Goal: Information Seeking & Learning: Learn about a topic

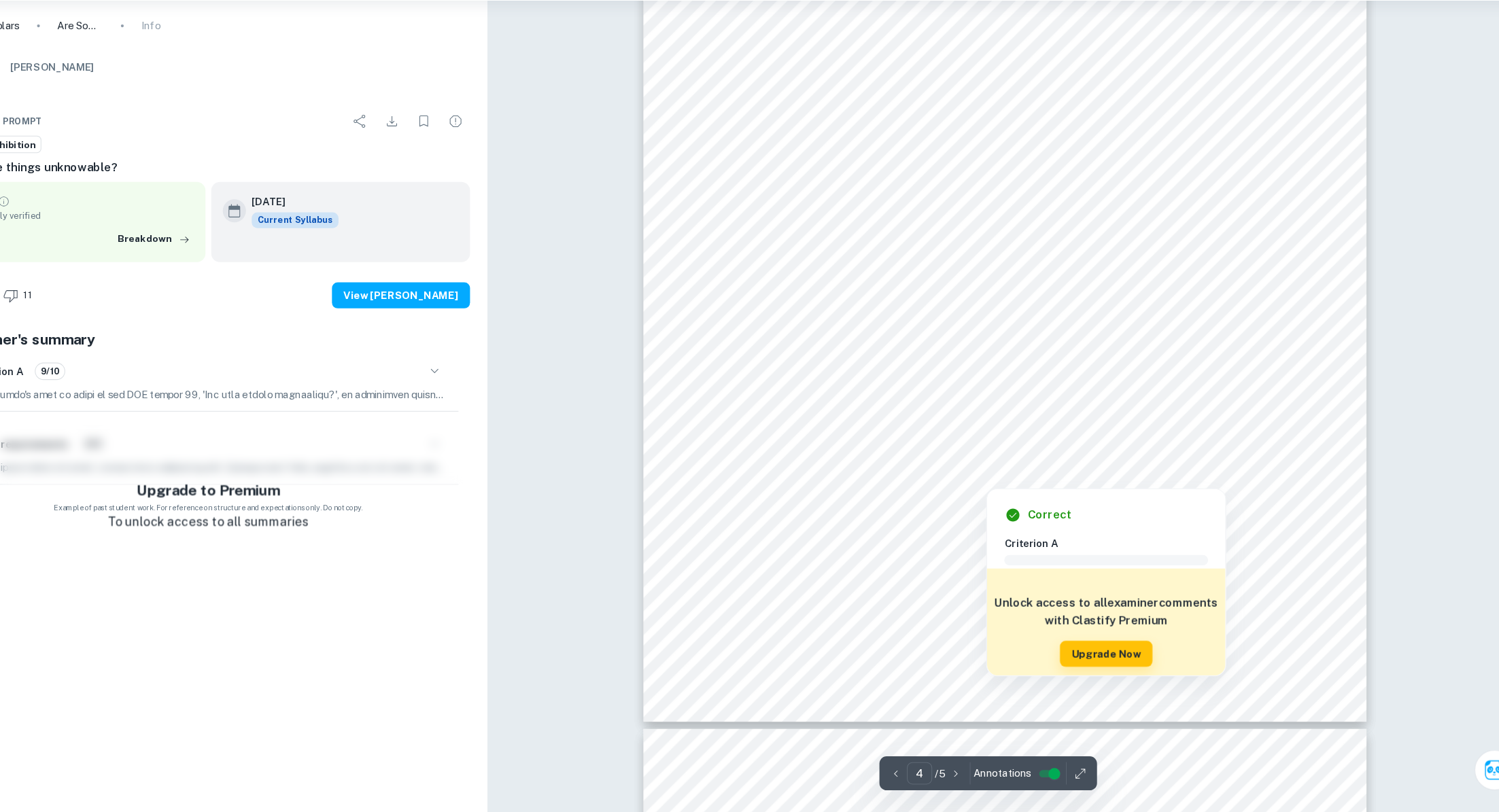
scroll to position [3091, 0]
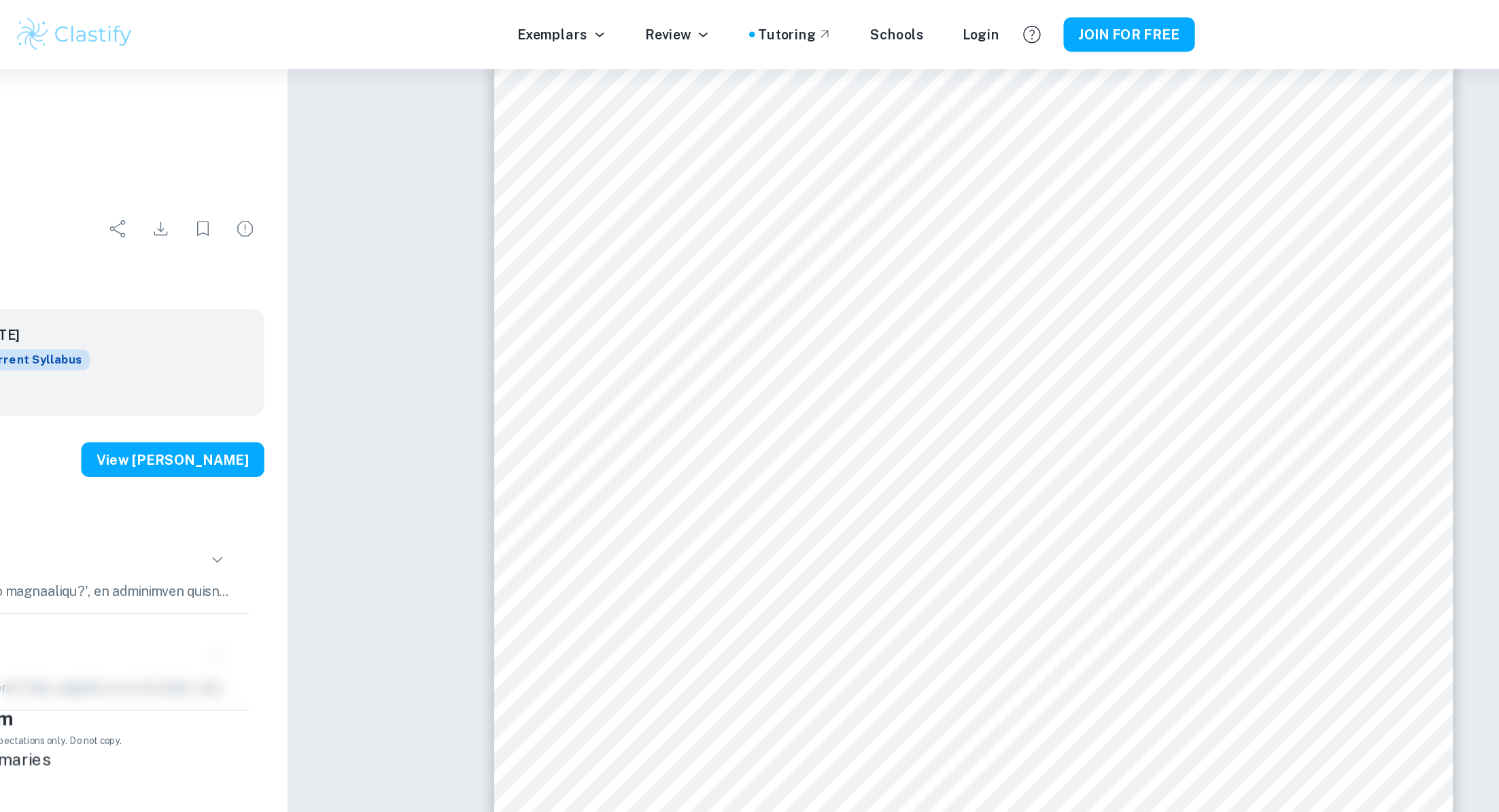
type input "3"
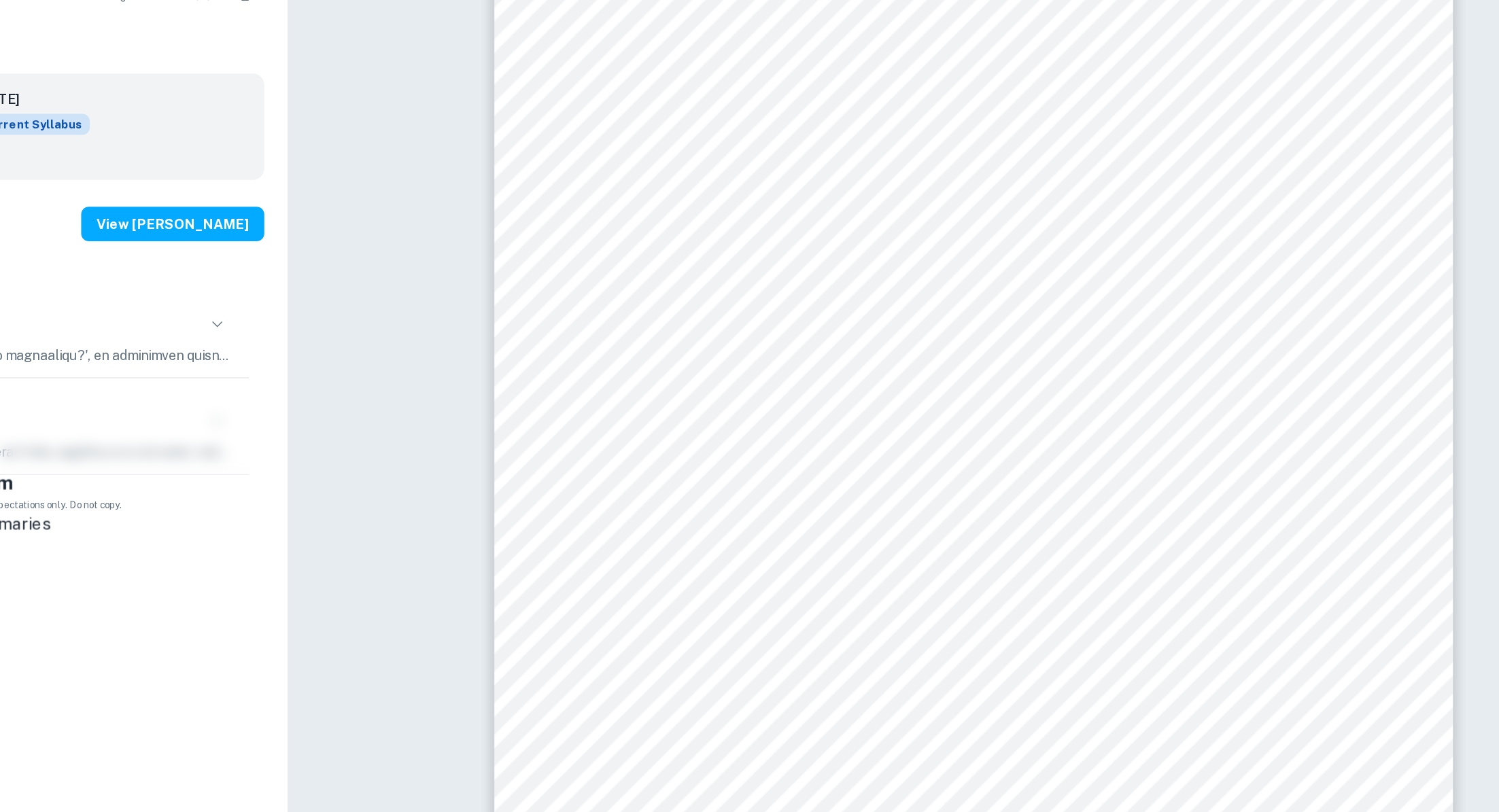
scroll to position [2121, 0]
